Goal: Task Accomplishment & Management: Manage account settings

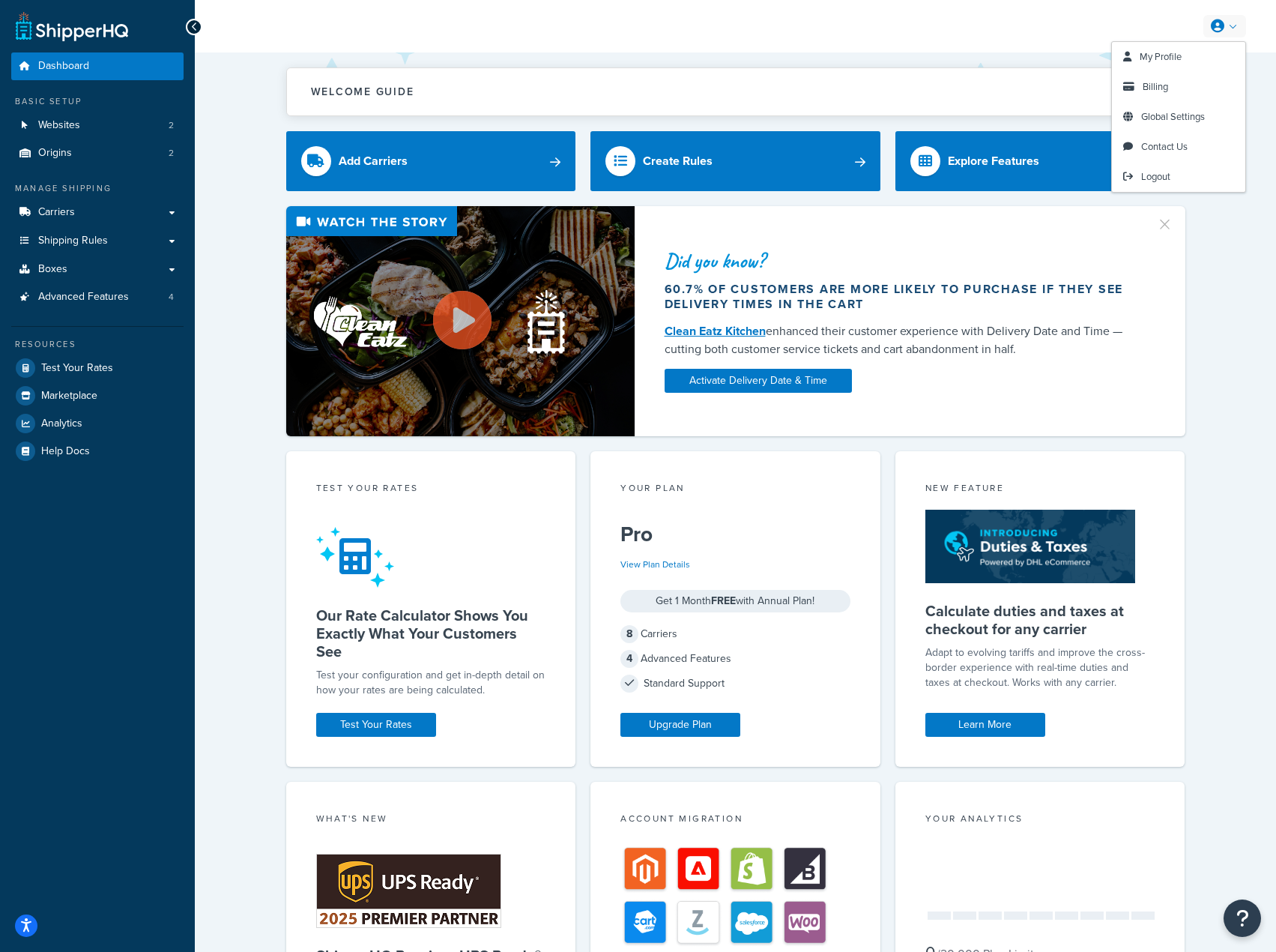
click at [1225, 24] on link at bounding box center [1225, 26] width 43 height 23
click at [1151, 77] on link "Billing" at bounding box center [1178, 87] width 133 height 30
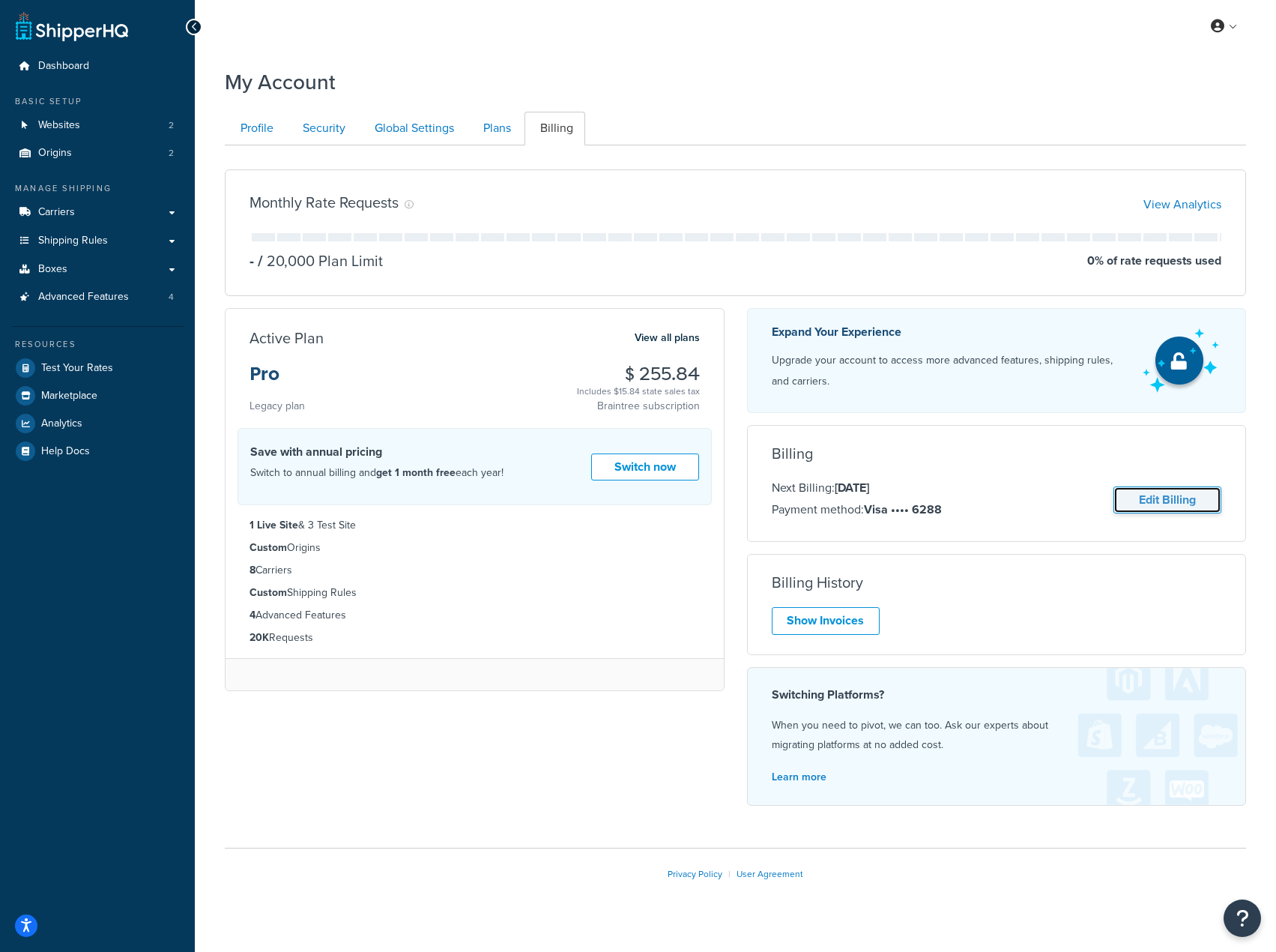
click at [1190, 487] on link "Edit Billing" at bounding box center [1167, 500] width 108 height 28
click at [1143, 492] on link "Edit Billing" at bounding box center [1167, 500] width 108 height 28
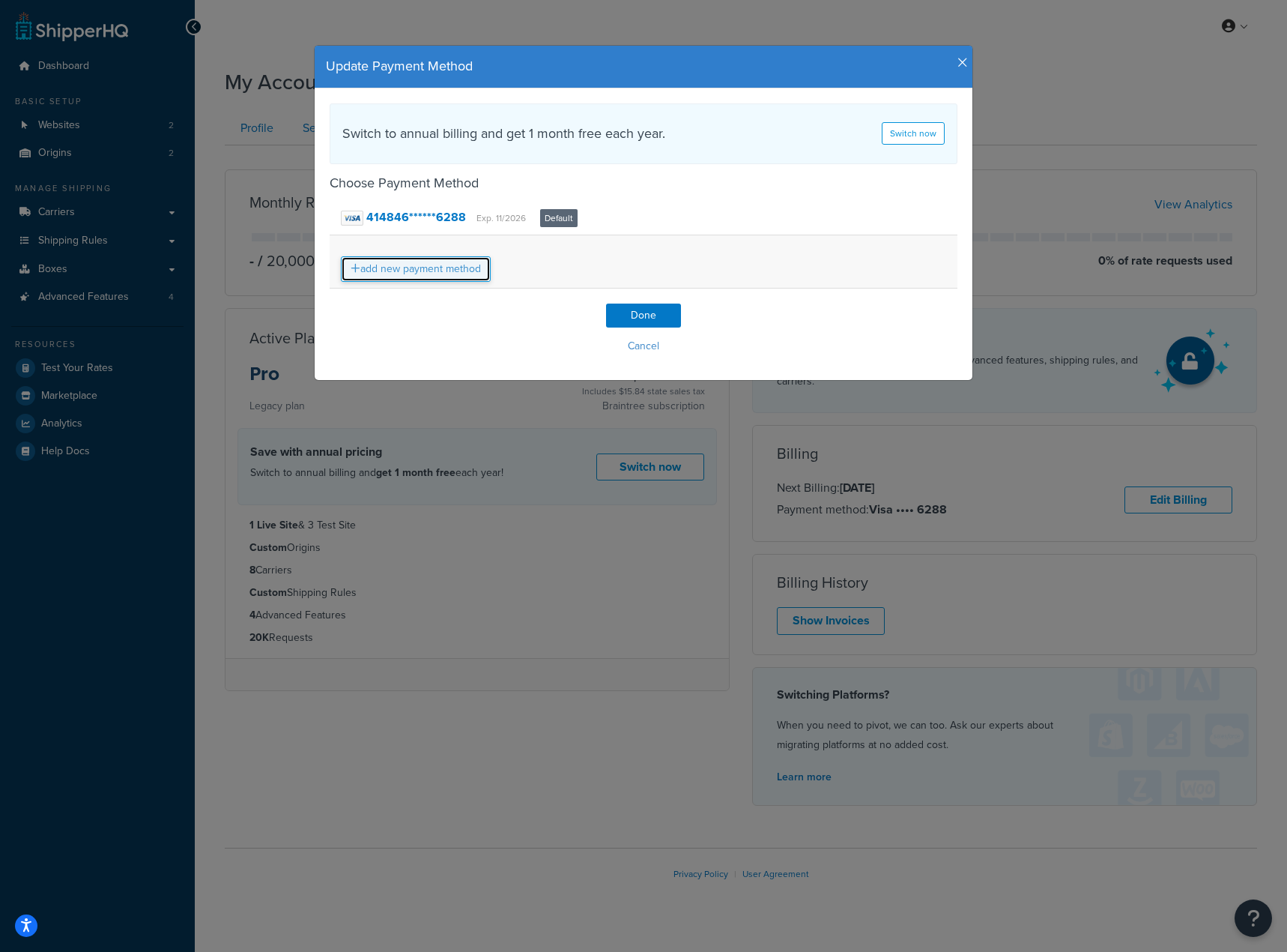
click at [446, 274] on link "add new payment method" at bounding box center [416, 269] width 150 height 25
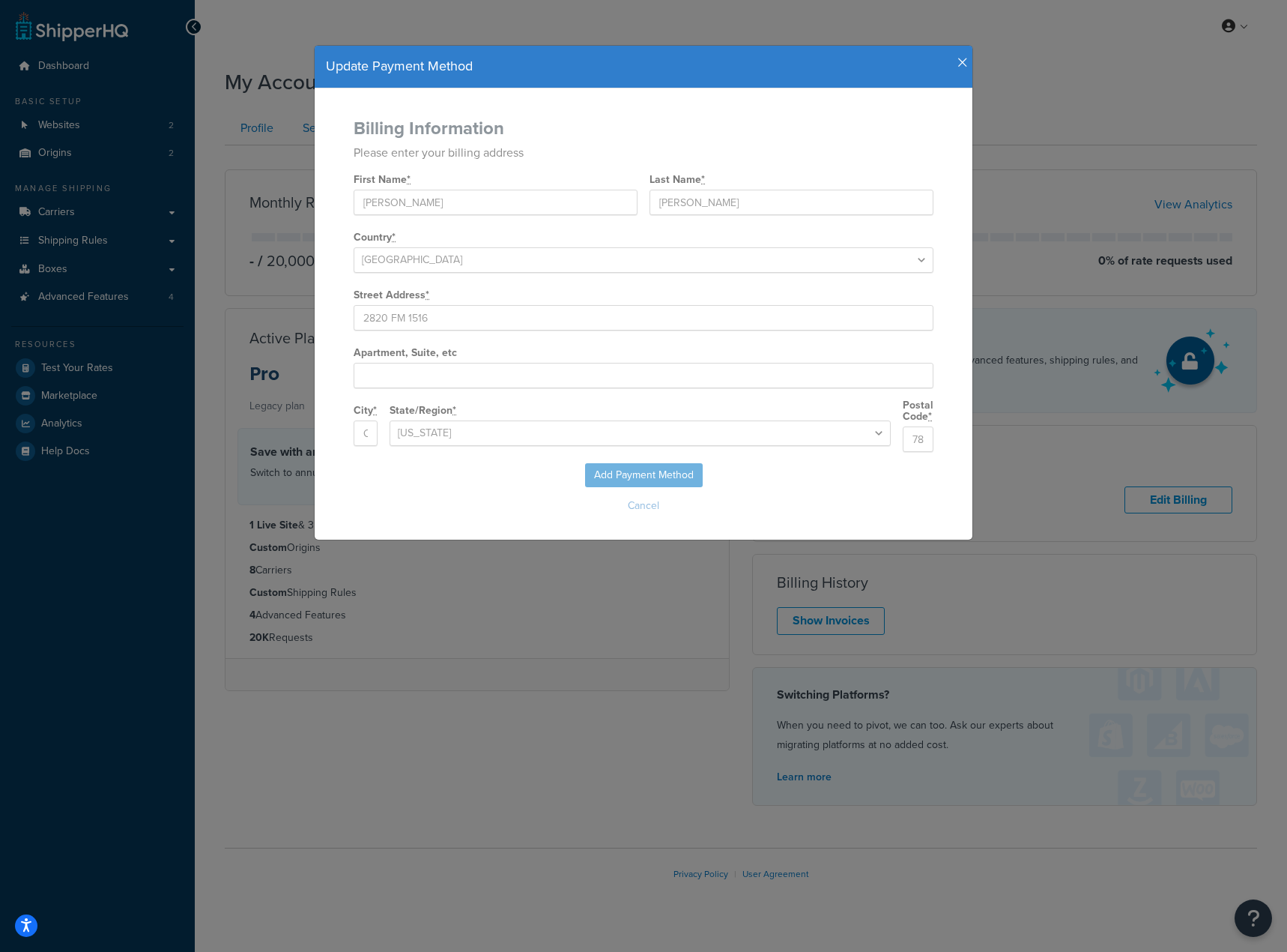
select select "[GEOGRAPHIC_DATA]"
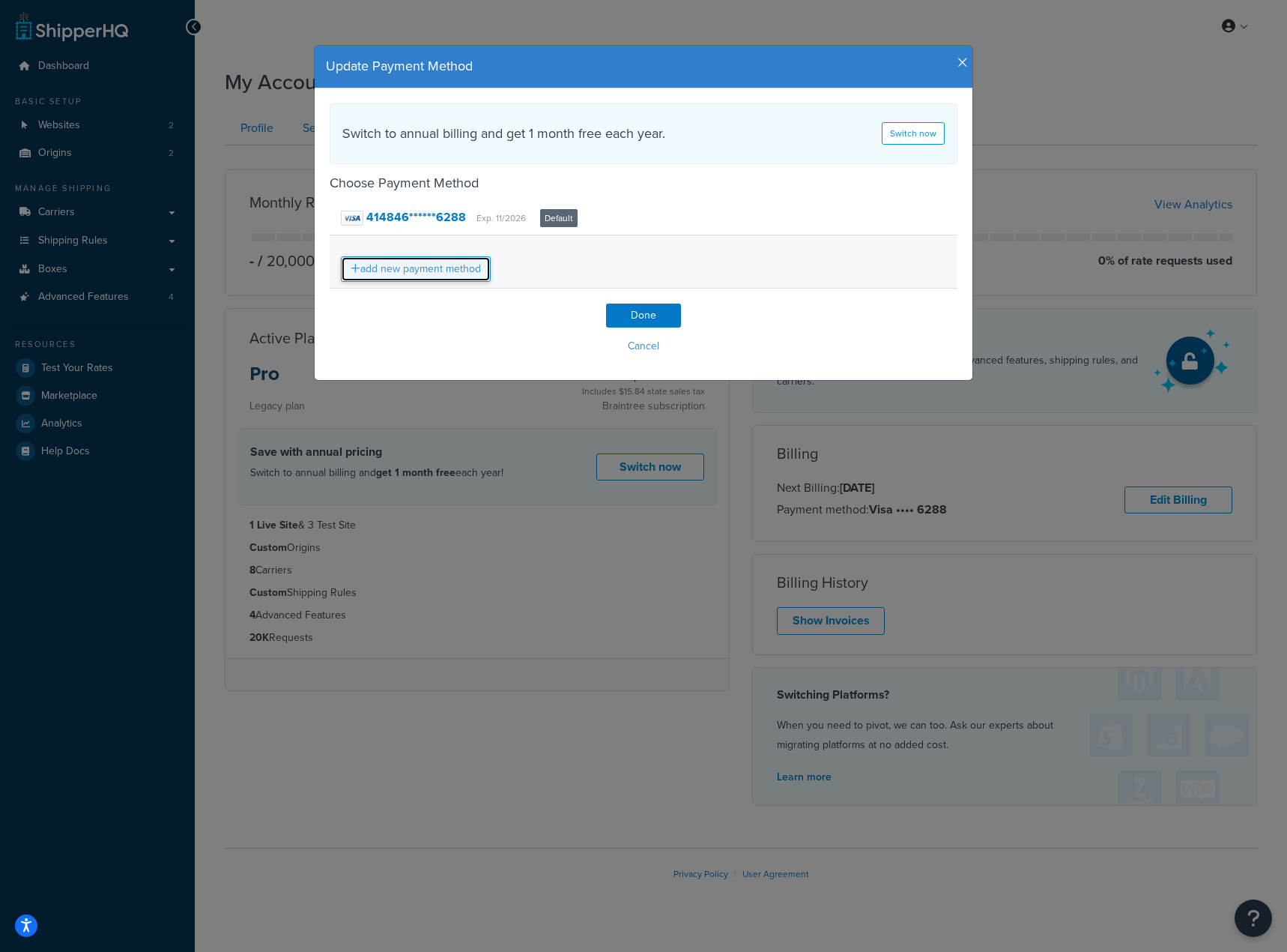
click at [457, 265] on link "add new payment method" at bounding box center [416, 269] width 150 height 25
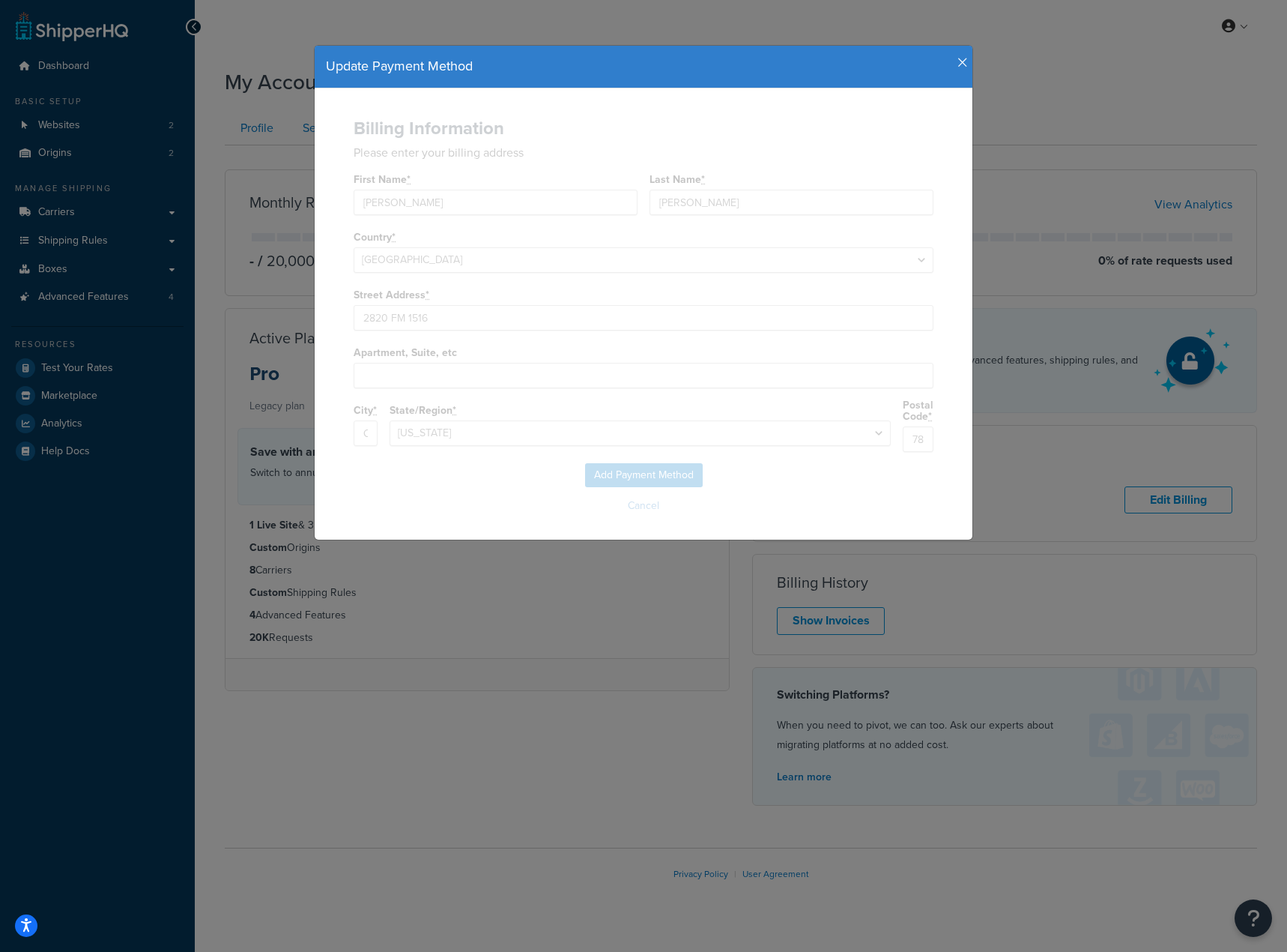
select select "[GEOGRAPHIC_DATA]"
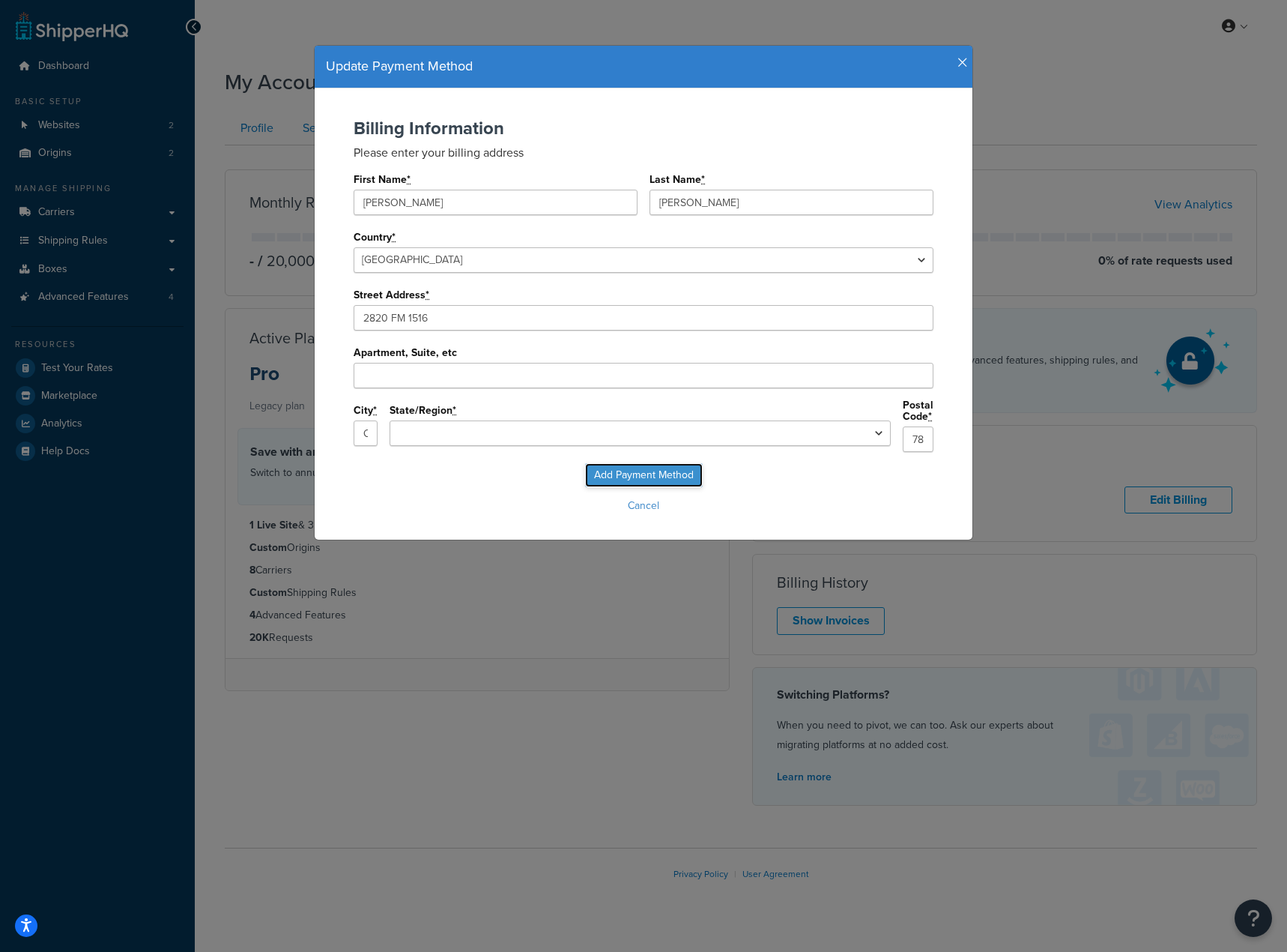
click at [622, 467] on input "Add Payment Method" at bounding box center [644, 475] width 118 height 24
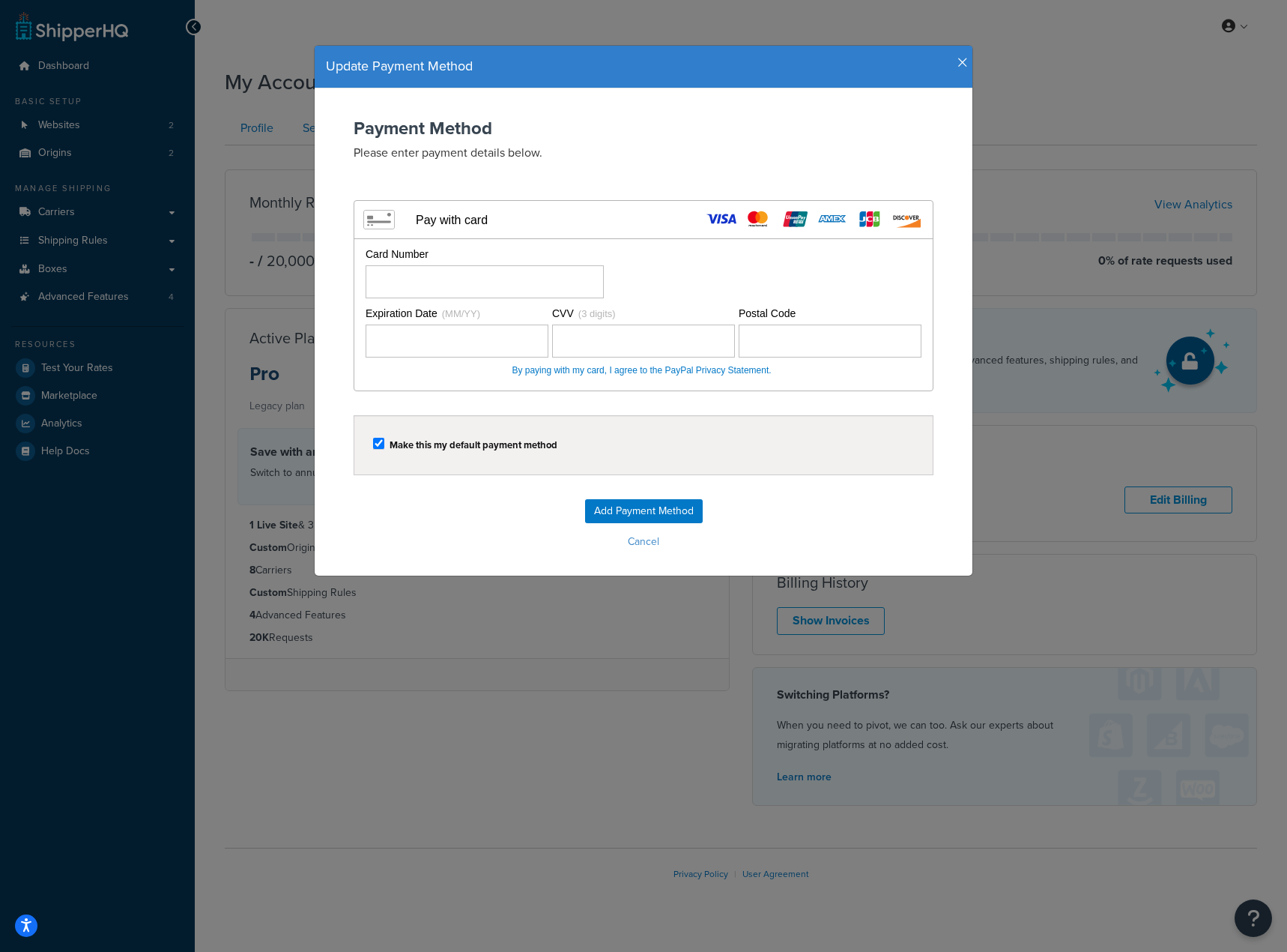
drag, startPoint x: 645, startPoint y: 545, endPoint x: 655, endPoint y: 528, distance: 19.7
click at [645, 545] on button "Cancel" at bounding box center [644, 541] width 628 height 23
